Goal: Task Accomplishment & Management: Complete application form

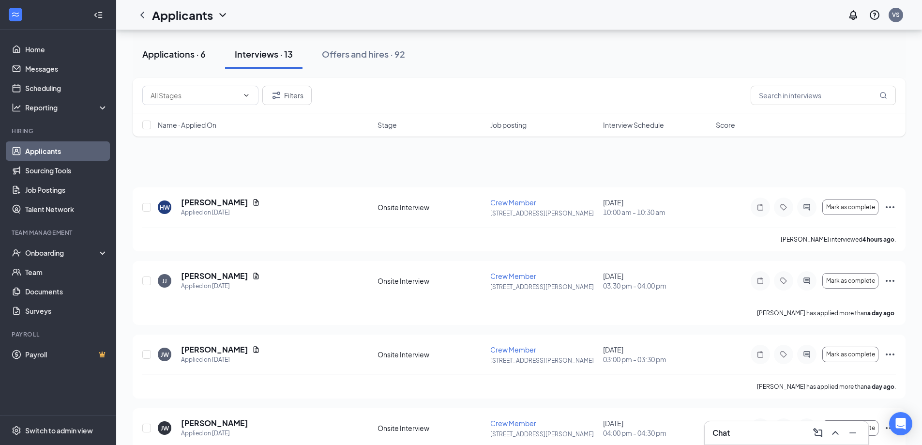
scroll to position [48, 0]
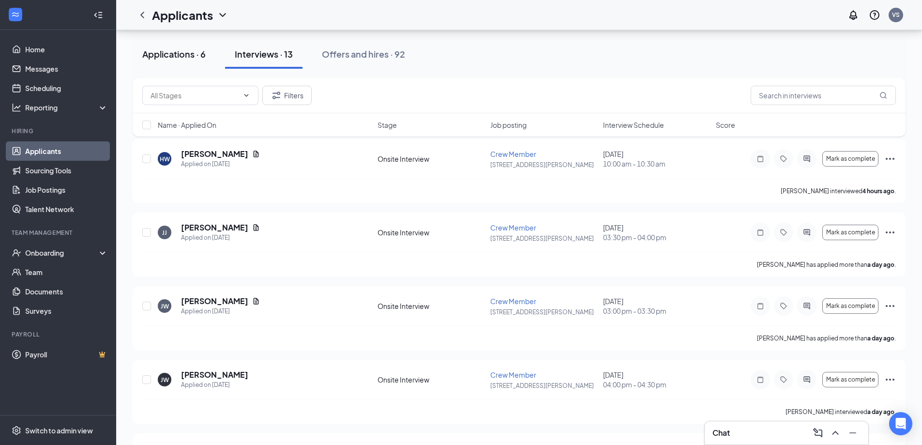
click at [178, 57] on div "Applications · 6" at bounding box center [173, 54] width 63 height 12
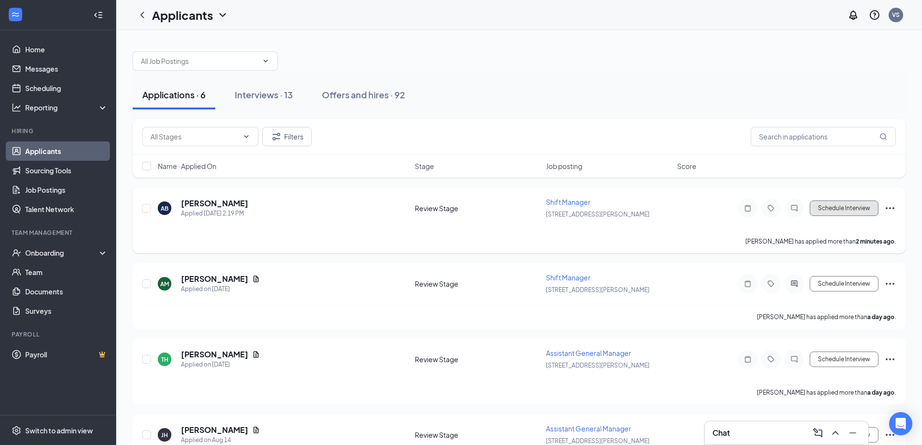
click at [813, 209] on button "Schedule Interview" at bounding box center [843, 207] width 69 height 15
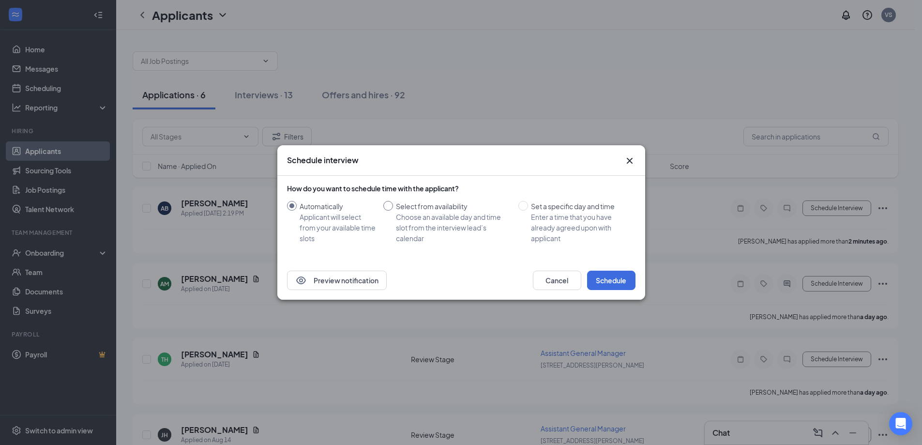
click at [391, 207] on input "Select from availability Choose an available day and time slot from the intervi…" at bounding box center [388, 206] width 10 height 10
radio input "true"
radio input "false"
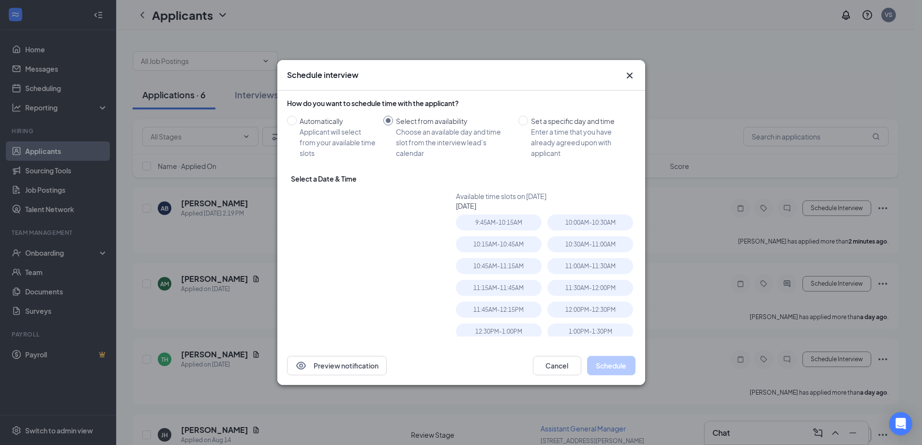
type input "[DATE]"
click at [295, 120] on input "Automatically Applicant will select from your available time slots" at bounding box center [292, 121] width 10 height 10
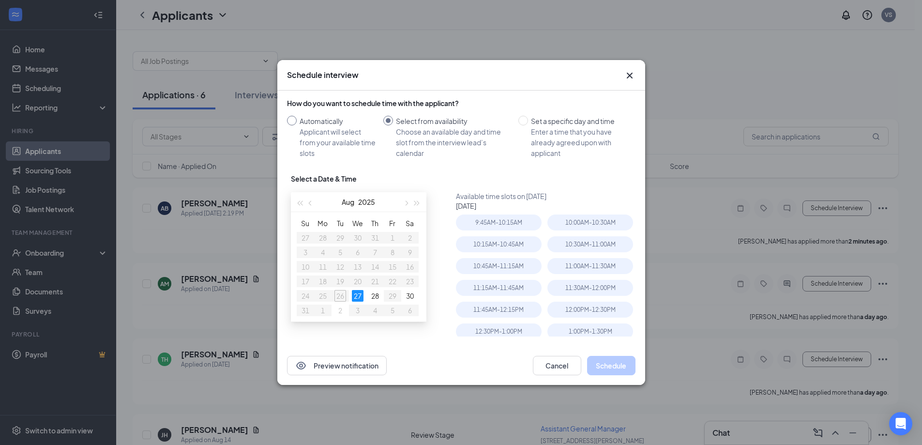
radio input "true"
radio input "false"
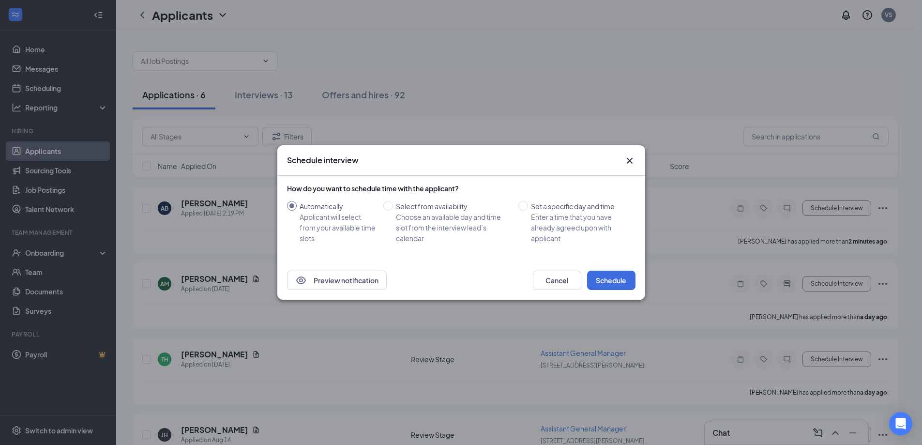
click at [631, 160] on icon "Cross" at bounding box center [630, 161] width 12 height 12
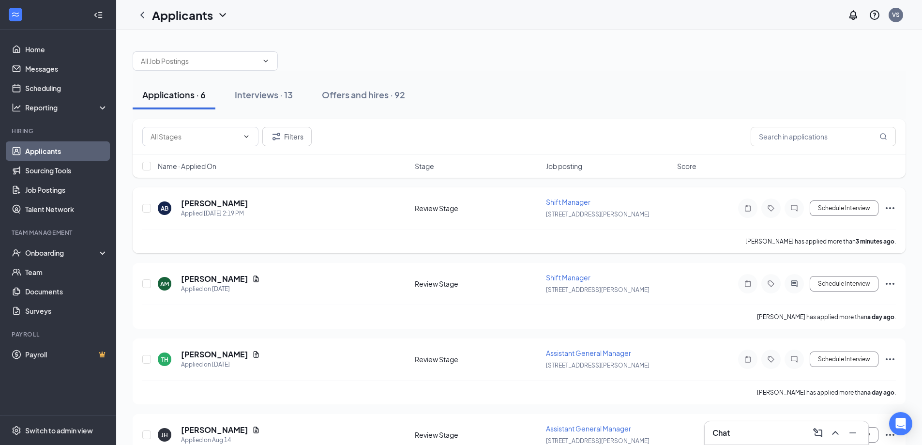
click at [882, 207] on div "Schedule Interview" at bounding box center [808, 207] width 174 height 19
click at [879, 206] on div "Schedule Interview" at bounding box center [808, 207] width 174 height 19
click at [862, 213] on button "Schedule Interview" at bounding box center [843, 207] width 69 height 15
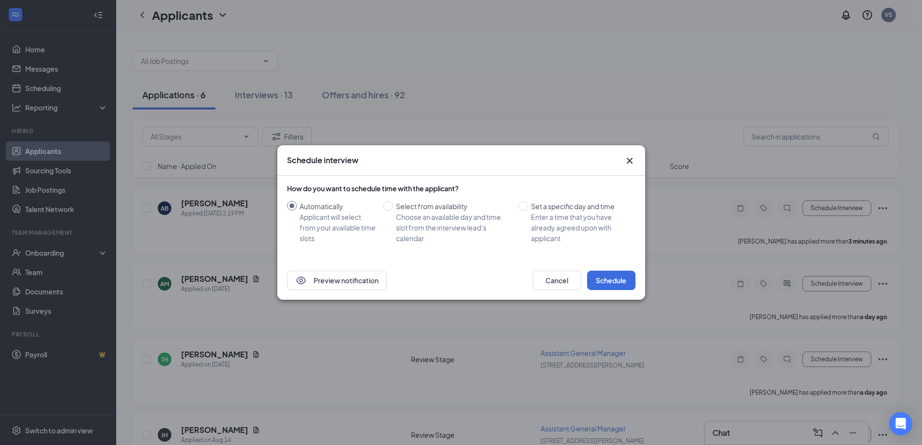
click at [625, 159] on icon "Cross" at bounding box center [630, 161] width 12 height 12
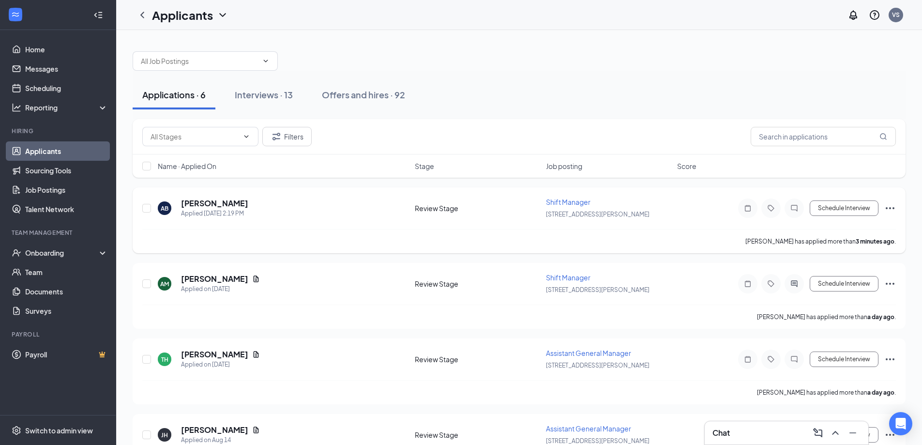
click at [893, 207] on icon "Ellipses" at bounding box center [889, 208] width 9 height 2
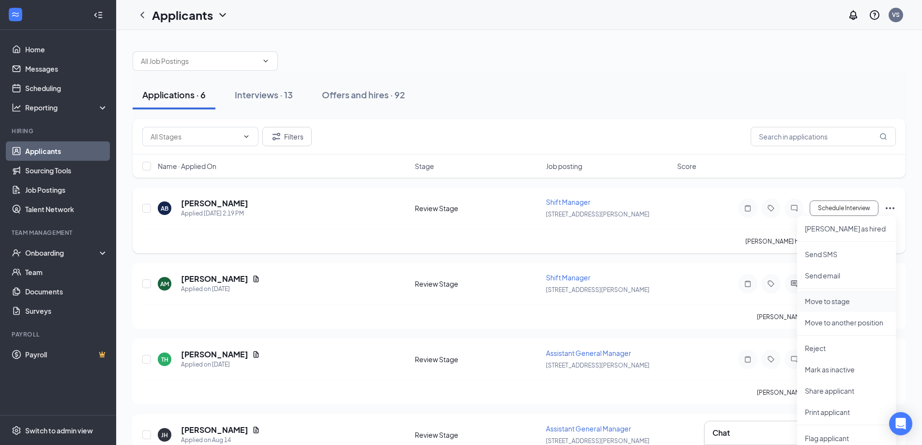
click at [831, 303] on p "Move to stage" at bounding box center [846, 301] width 83 height 10
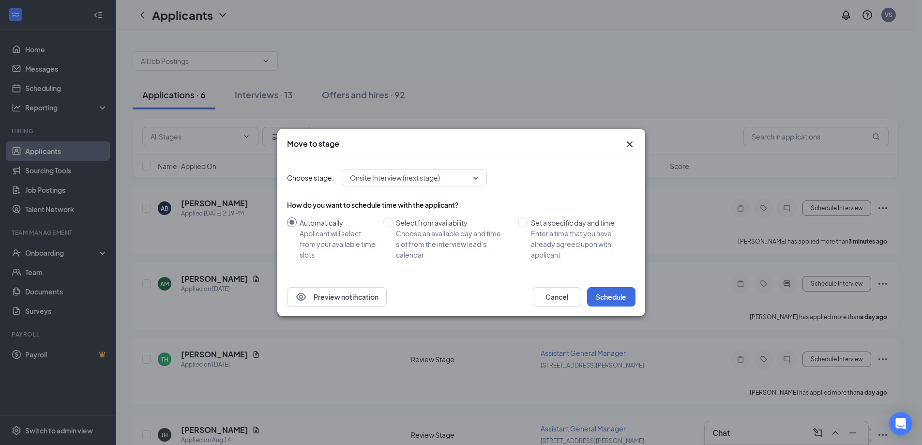
click at [475, 178] on span "Onsite Interview (next stage)" at bounding box center [414, 177] width 129 height 15
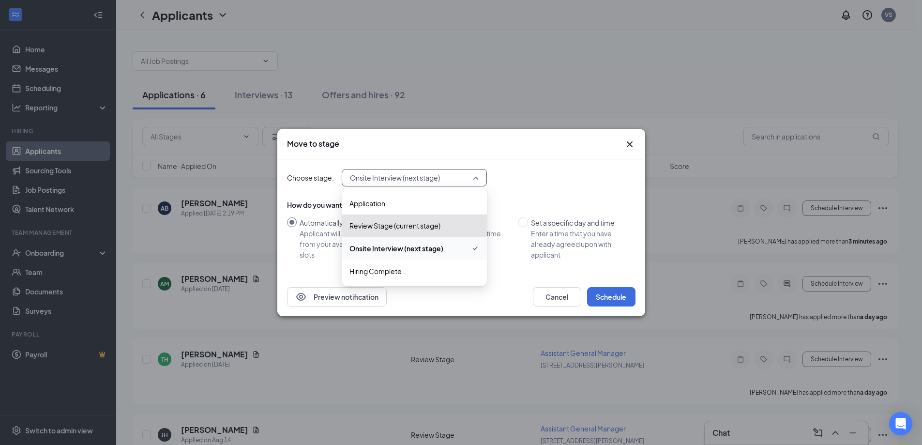
click at [432, 249] on span "Onsite Interview (next stage)" at bounding box center [396, 248] width 94 height 11
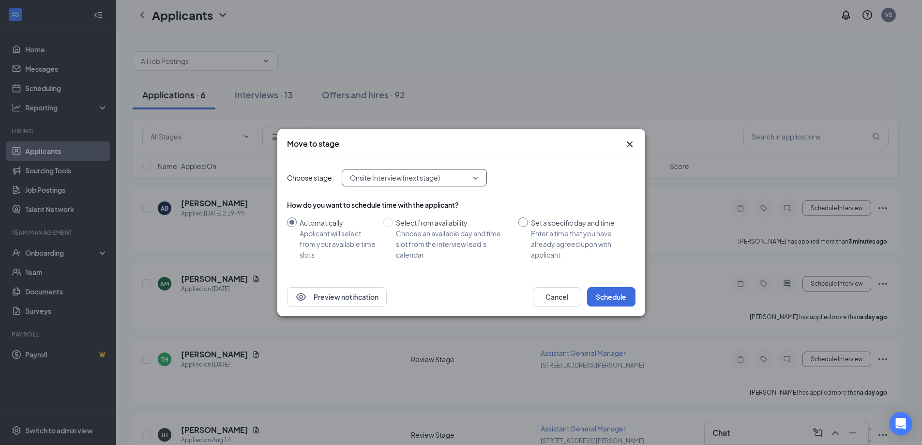
click at [524, 222] on input "Set a specific day and time Enter a time that you have already agreed upon with…" at bounding box center [523, 222] width 10 height 10
radio input "true"
radio input "false"
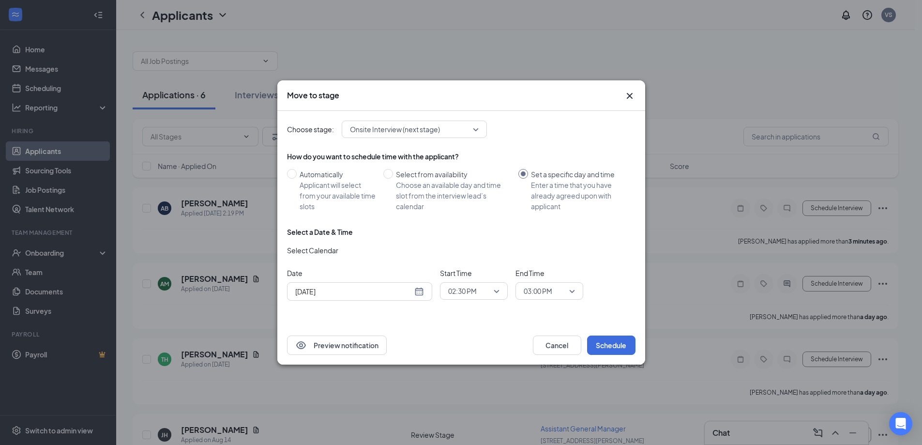
click at [494, 290] on span "02:30 PM" at bounding box center [473, 290] width 51 height 15
click at [475, 245] on span "02:15 PM" at bounding box center [461, 242] width 29 height 11
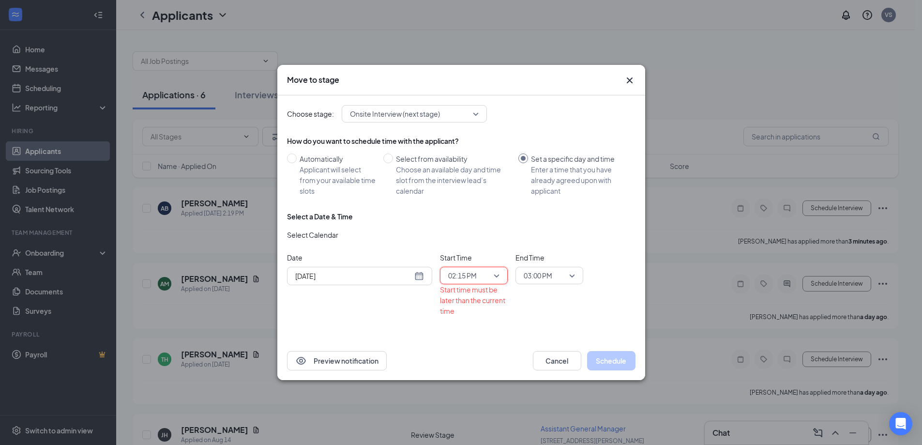
click at [572, 278] on span "03:00 PM" at bounding box center [548, 275] width 51 height 15
click at [498, 276] on span "02:15 PM" at bounding box center [473, 275] width 51 height 15
click at [471, 250] on span "02:30 PM" at bounding box center [461, 249] width 29 height 11
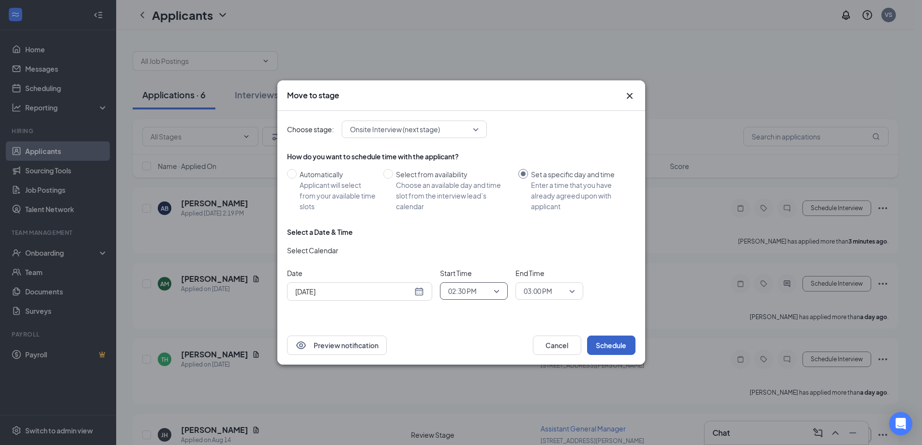
click at [607, 343] on button "Schedule" at bounding box center [611, 344] width 48 height 19
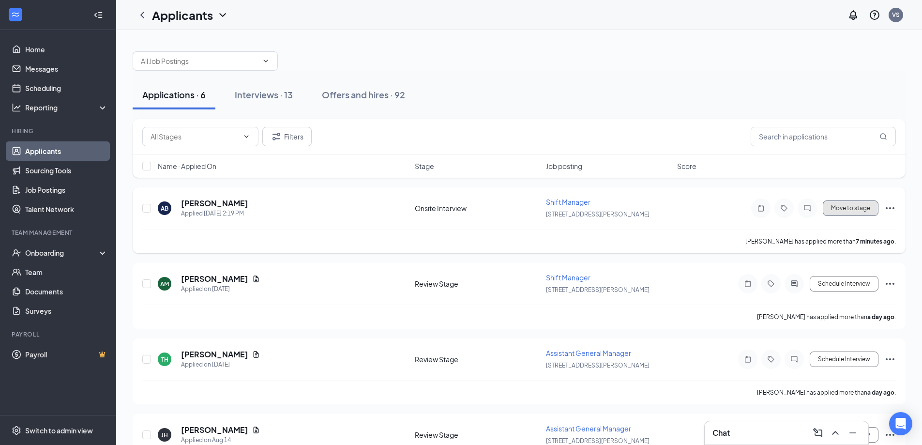
click at [851, 207] on button "Move to stage" at bounding box center [850, 207] width 56 height 15
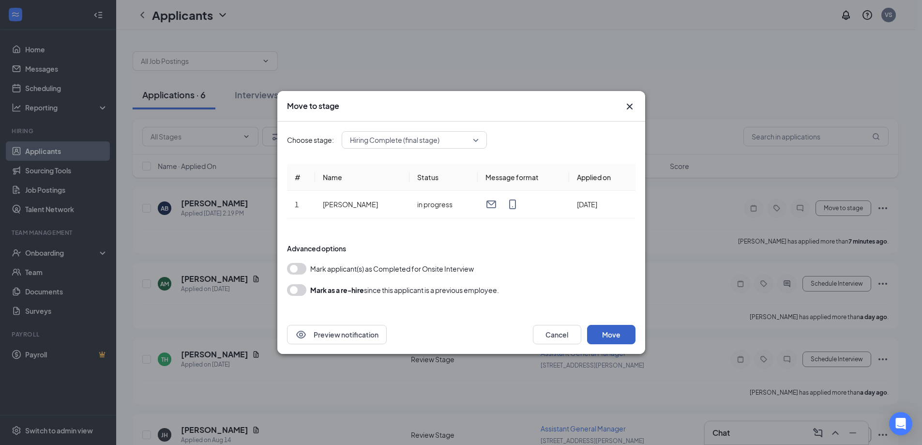
click at [602, 335] on button "Move" at bounding box center [611, 334] width 48 height 19
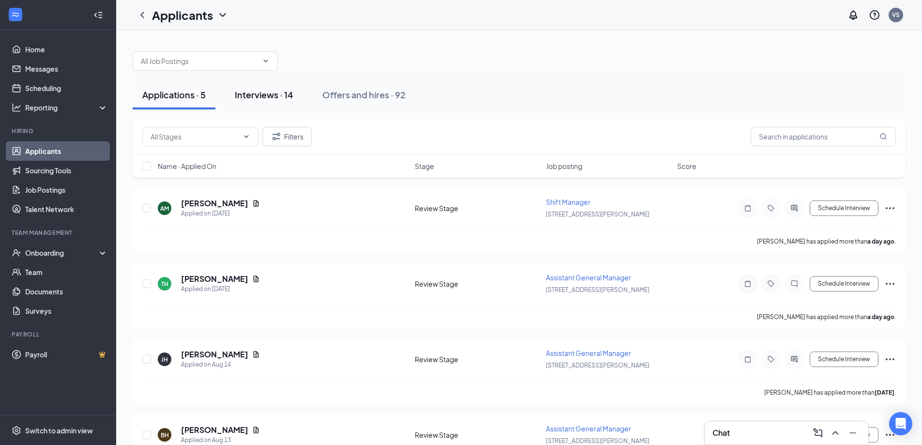
click at [262, 92] on div "Interviews · 14" at bounding box center [264, 95] width 59 height 12
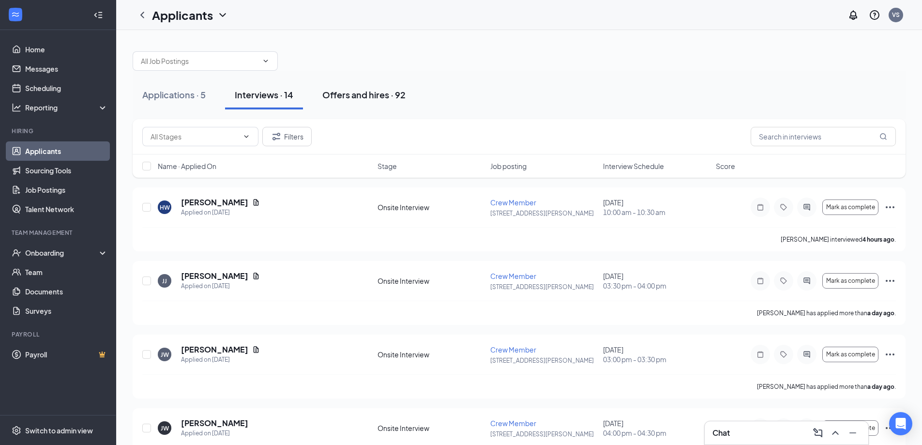
click at [356, 94] on div "Offers and hires · 92" at bounding box center [363, 95] width 83 height 12
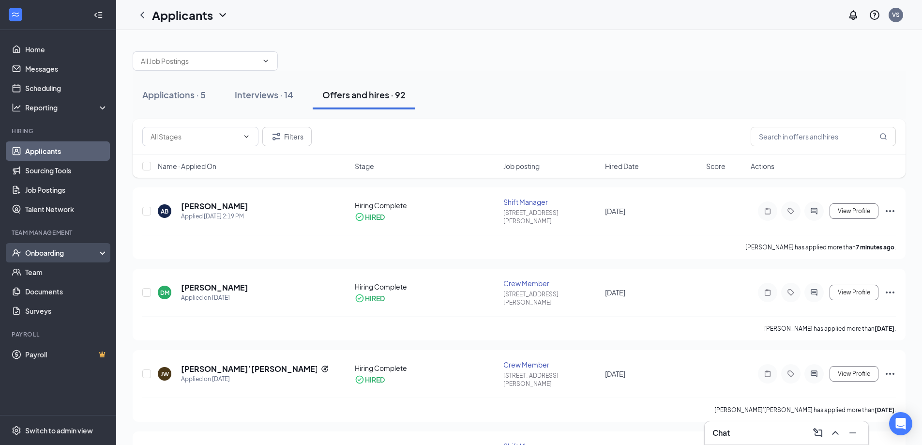
click at [102, 249] on div "Onboarding" at bounding box center [58, 252] width 116 height 19
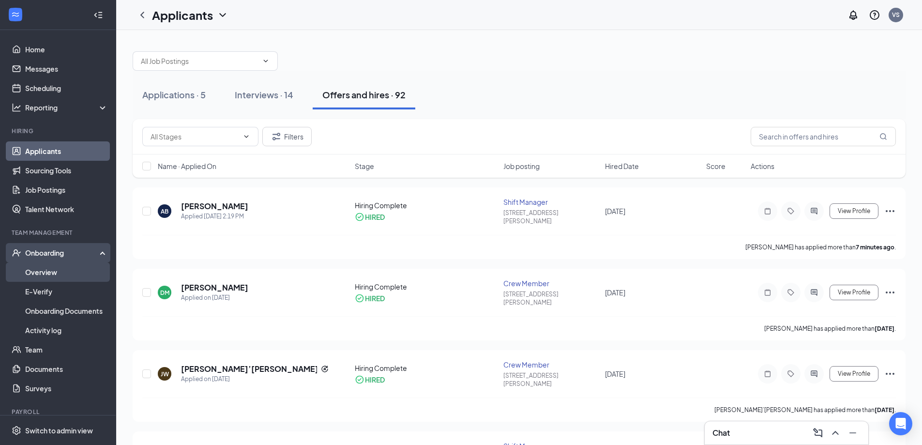
click at [40, 269] on link "Overview" at bounding box center [66, 271] width 83 height 19
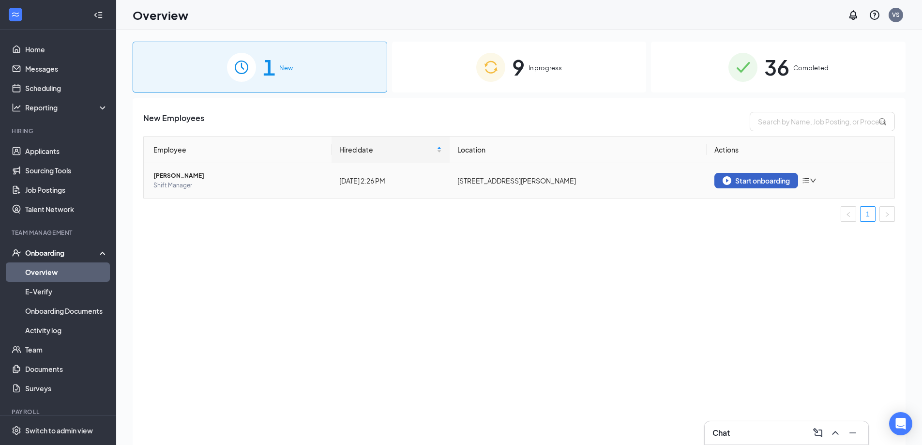
click at [761, 178] on div "Start onboarding" at bounding box center [755, 180] width 67 height 9
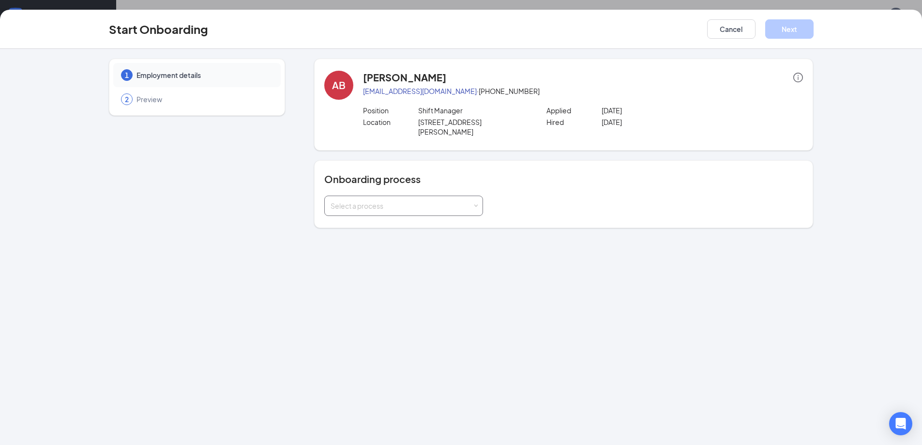
click at [477, 204] on span at bounding box center [476, 206] width 4 height 4
click at [406, 214] on span "General Onboarding Process" at bounding box center [374, 216] width 93 height 9
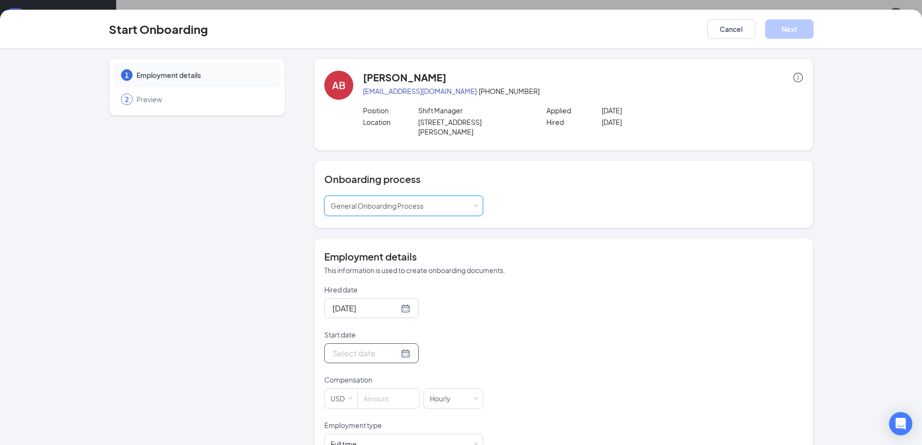
click at [394, 347] on div at bounding box center [371, 353] width 78 height 12
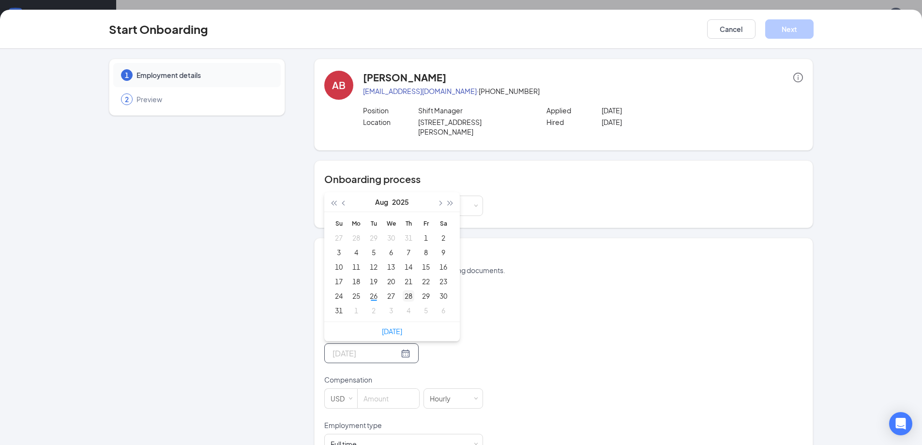
type input "[DATE]"
click at [409, 290] on div "28" at bounding box center [408, 296] width 12 height 12
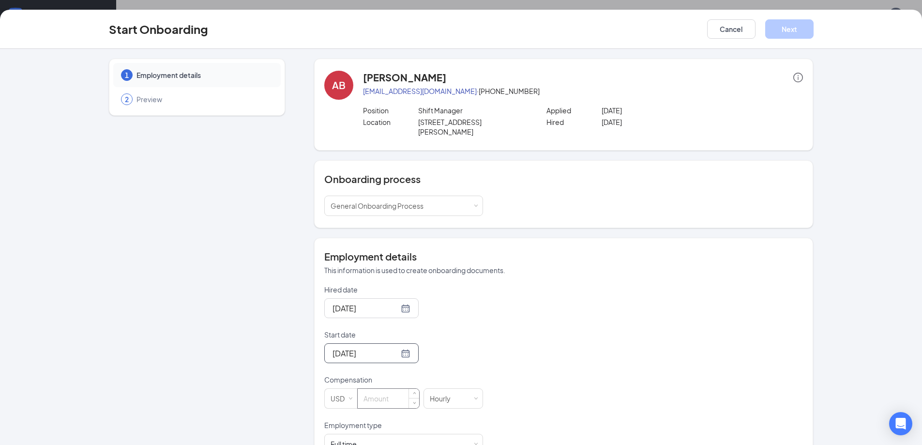
click at [390, 388] on input at bounding box center [388, 397] width 61 height 19
type input "15.5"
click at [474, 442] on span at bounding box center [476, 444] width 4 height 4
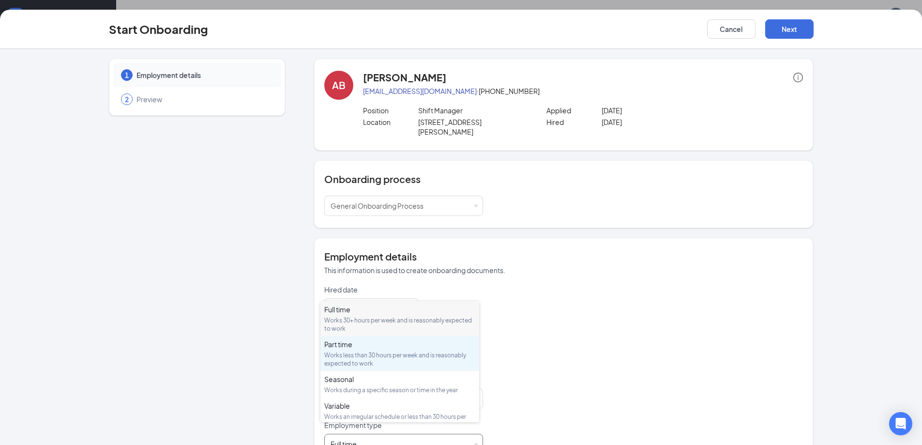
click at [341, 348] on div "Part time" at bounding box center [399, 344] width 151 height 10
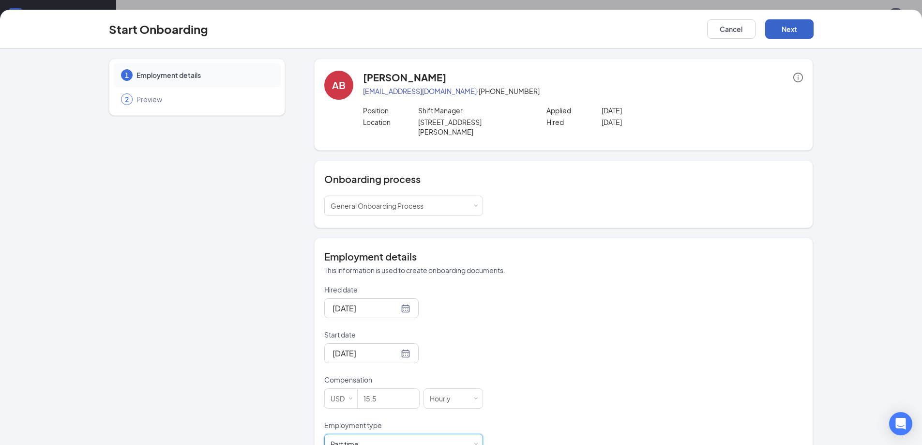
click at [779, 31] on button "Next" at bounding box center [789, 28] width 48 height 19
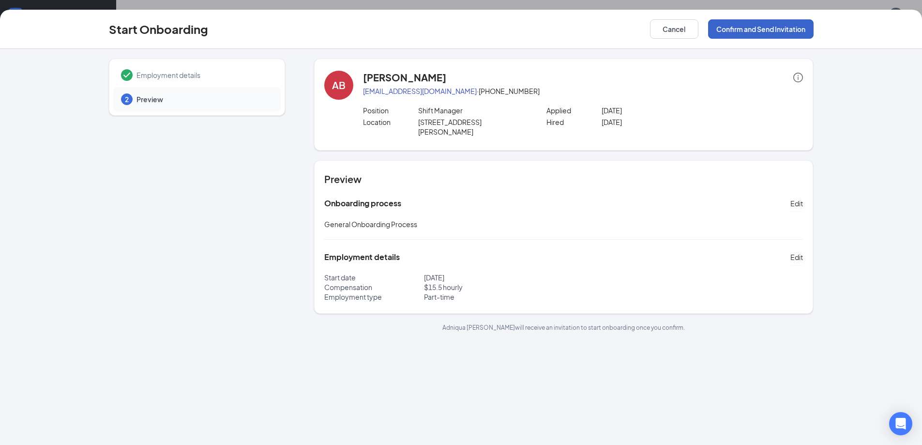
click at [733, 32] on button "Confirm and Send Invitation" at bounding box center [760, 28] width 105 height 19
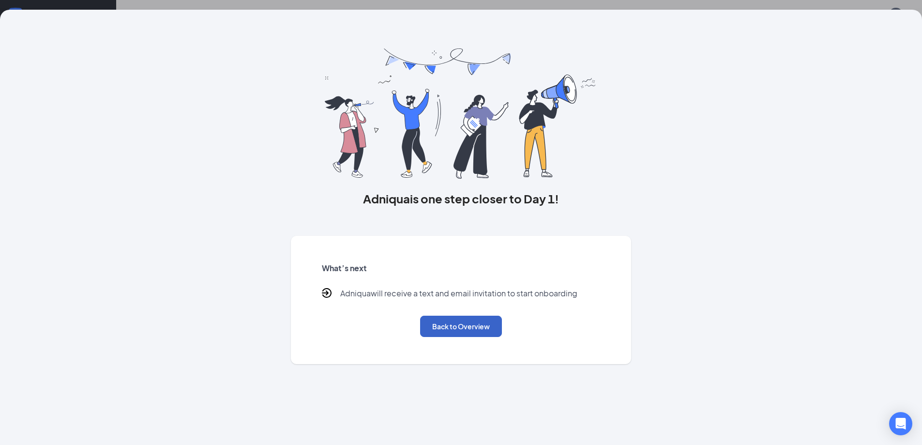
click at [456, 329] on button "Back to Overview" at bounding box center [461, 325] width 82 height 21
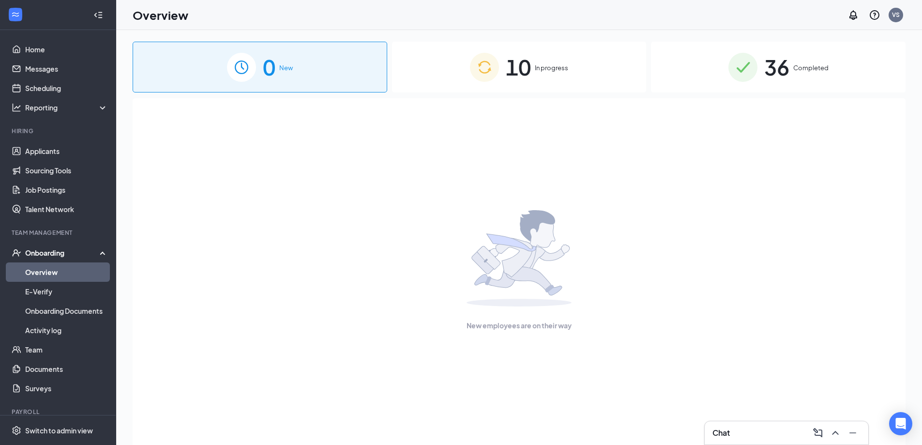
click at [533, 60] on div "10 In progress" at bounding box center [519, 67] width 254 height 51
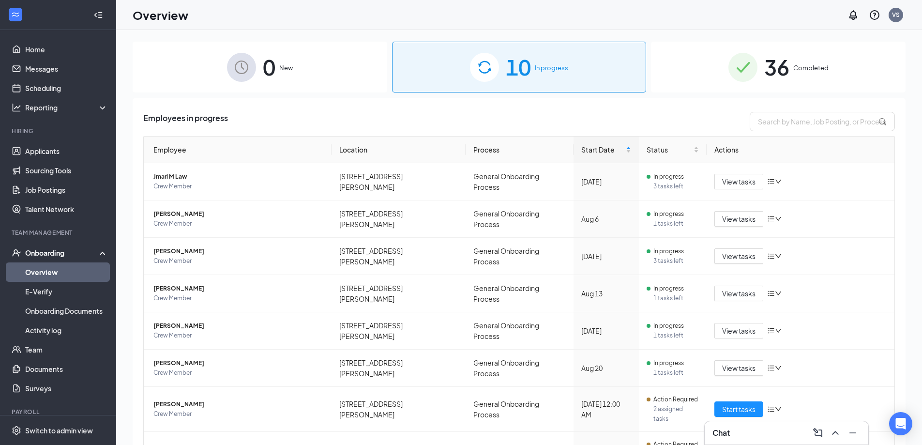
click at [797, 71] on span "Completed" at bounding box center [810, 68] width 35 height 10
